Goal: Task Accomplishment & Management: Manage account settings

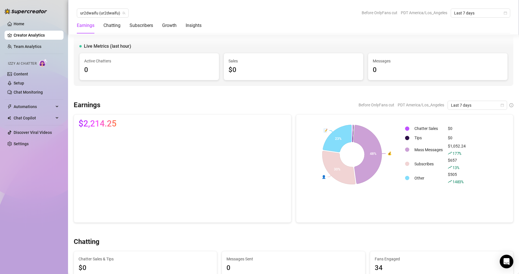
scroll to position [1132, 0]
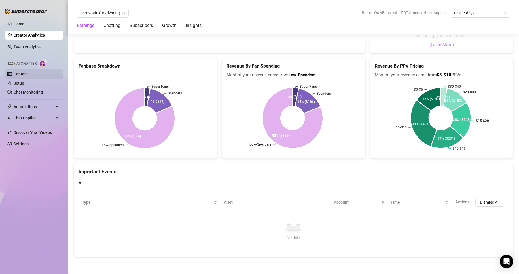
click at [28, 74] on link "Content" at bounding box center [21, 74] width 14 height 5
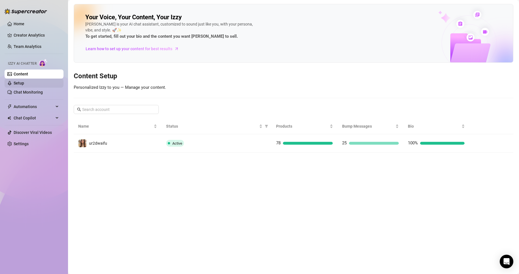
click at [24, 81] on link "Setup" at bounding box center [19, 83] width 10 height 5
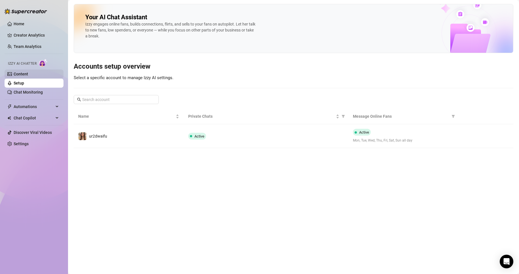
click at [28, 72] on link "Content" at bounding box center [21, 74] width 14 height 5
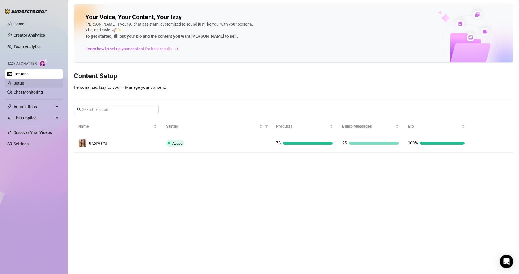
click at [24, 81] on link "Setup" at bounding box center [19, 83] width 10 height 5
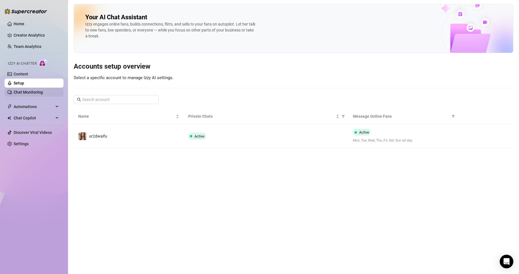
click at [43, 90] on link "Chat Monitoring" at bounding box center [28, 92] width 29 height 5
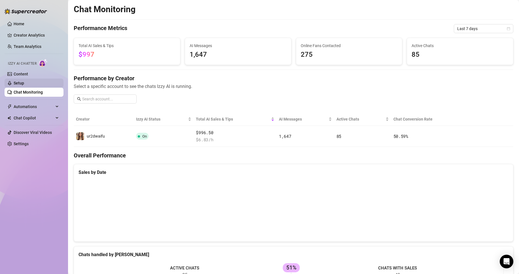
click at [24, 81] on link "Setup" at bounding box center [19, 83] width 10 height 5
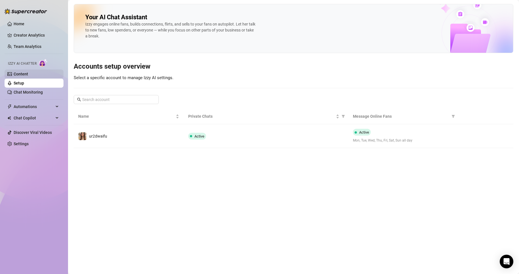
click at [28, 74] on link "Content" at bounding box center [21, 74] width 14 height 5
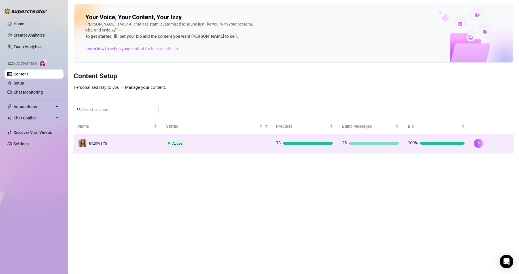
click at [126, 139] on td "ur2dwaifu" at bounding box center [118, 143] width 88 height 18
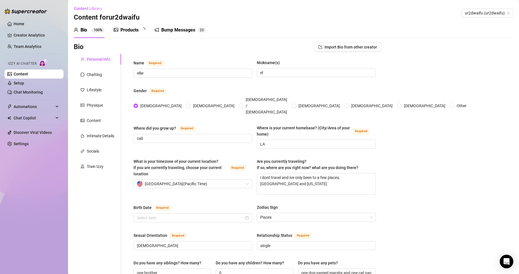
radio input "true"
type input "[DATE]"
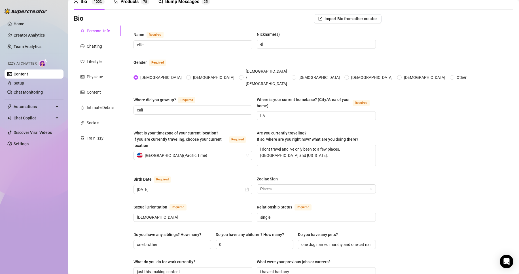
click at [105, 101] on div "Personal Info Chatting Lifestyle Physique Content Intimate Details Socials Trai…" at bounding box center [97, 279] width 47 height 506
click at [24, 84] on link "Setup" at bounding box center [19, 83] width 10 height 5
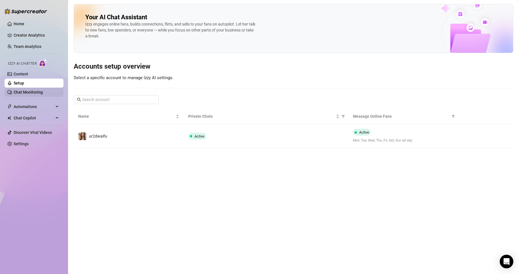
click at [43, 93] on link "Chat Monitoring" at bounding box center [28, 92] width 29 height 5
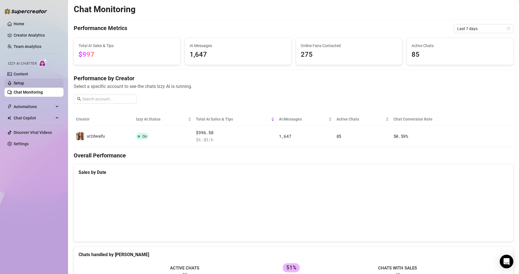
click at [24, 85] on link "Setup" at bounding box center [19, 83] width 10 height 5
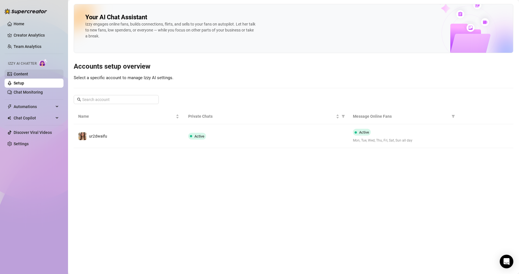
click at [28, 76] on link "Content" at bounding box center [21, 74] width 14 height 5
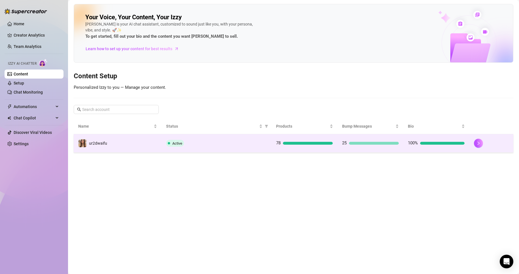
click at [126, 146] on td "ur2dwaifu" at bounding box center [118, 143] width 88 height 18
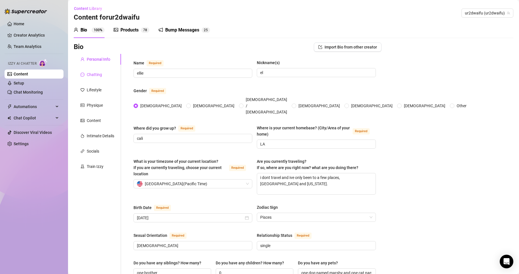
click at [81, 75] on icon "message" at bounding box center [82, 75] width 4 height 4
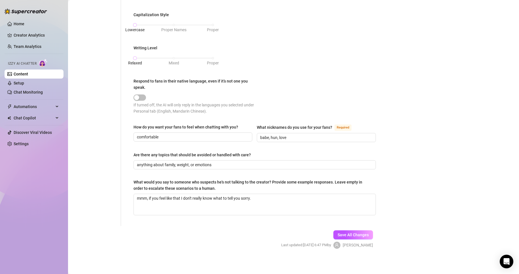
scroll to position [258, 0]
click at [258, 205] on textarea "mmm, if you feel like that I don't really know what to tell you sorry." at bounding box center [255, 203] width 242 height 21
type textarea "mmm, if you feel like that I don't really know what to tell you sorry."
type textarea "mmm, if you feel like that I don't really know what to tell you sorry. i"
type textarea "mmm, if you feel like that I don't really know what to tell you sorry. id"
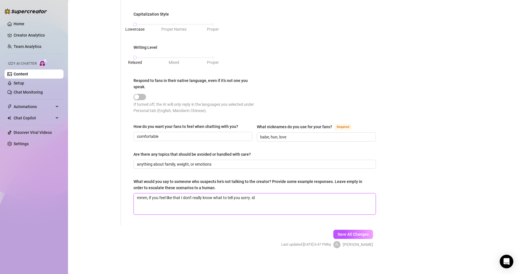
type textarea "mmm, if you feel like that I don't really know what to tell you sorry. idr"
type textarea "mmm, if you feel like that I don't really know what to tell you sorry. idrk"
type textarea "mmm, if you feel like that I don't really know what to tell you sorry. idrk h"
type textarea "mmm, if you feel like that I don't really know what to tell you sorry. idrk ho"
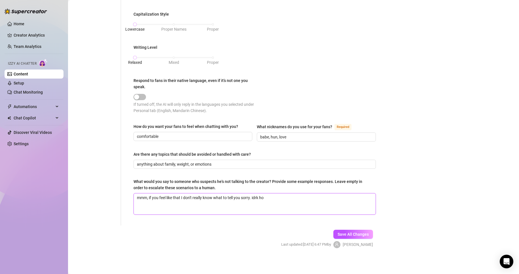
type textarea "mmm, if you feel like that I don't really know what to tell you sorry. idrk how"
type textarea "mmm, if you feel like that I don't really know what to tell you sorry. idrk how…"
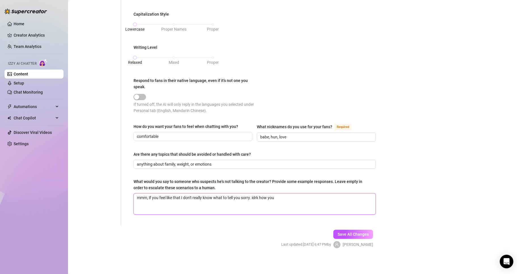
type textarea "mmm, if you feel like that I don't really know what to tell you sorry. idrk how…"
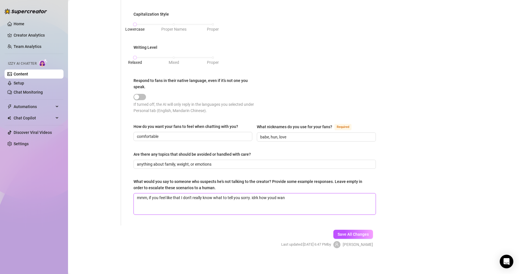
type textarea "mmm, if you feel like that I don't really know what to tell you sorry. idrk how…"
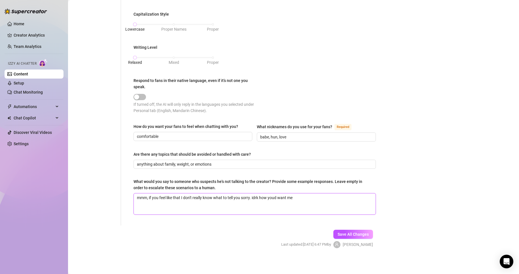
type textarea "mmm, if you feel like that I don't really know what to tell you sorry. idrk how…"
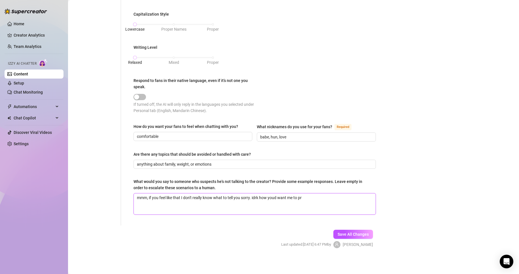
type textarea "mmm, if you feel like that I don't really know what to tell you sorry. idrk how…"
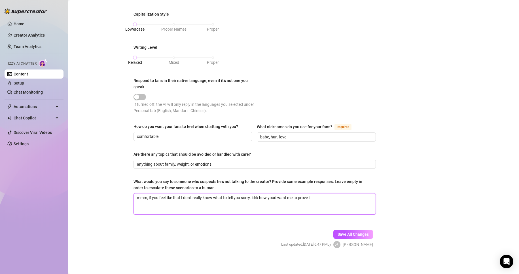
type textarea "mmm, if you feel like that I don't really know what to tell you sorry. idrk how…"
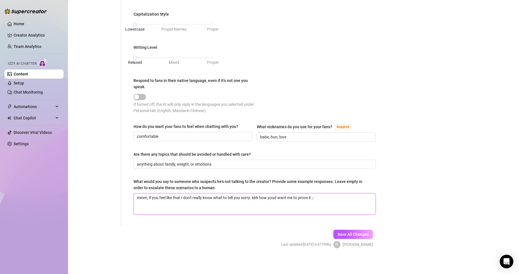
type textarea "mmm, if you feel like that I don't really know what to tell you sorry. idrk how…"
click at [363, 237] on button "Save All Changes" at bounding box center [353, 234] width 40 height 9
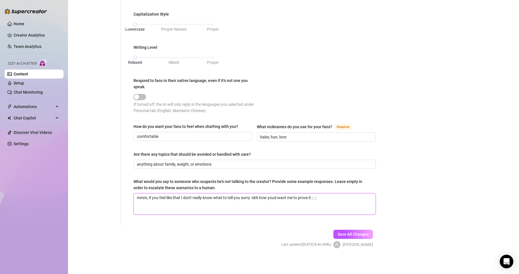
click at [183, 195] on textarea "mmm, if you feel like that I don't really know what to tell you sorry. idrk how…" at bounding box center [255, 203] width 242 height 21
type textarea "mmm, if you feel like that don't really know what to tell you sorry. idrk how y…"
type textarea "mmm, if you feel like that i don't really know what to tell you sorry. idrk how…"
click at [191, 196] on textarea "mmm, if you feel like that i don't really know what to tell you sorry. idrk how…" at bounding box center [255, 203] width 242 height 21
type textarea "mmm, if you feel like that i do't really know what to tell you sorry. idrk how …"
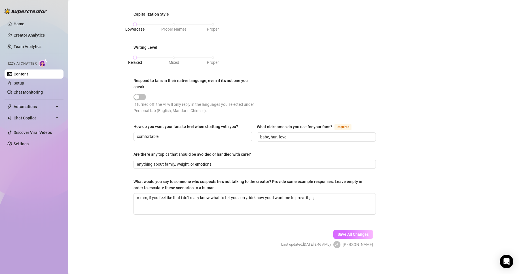
click at [340, 233] on span "Save All Changes" at bounding box center [353, 234] width 31 height 5
